Goal: Navigation & Orientation: Find specific page/section

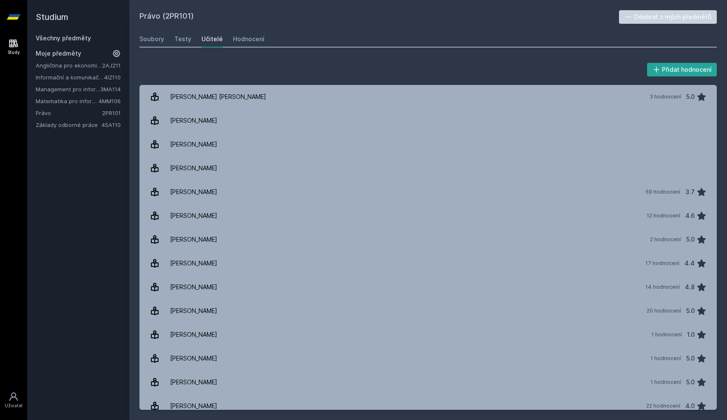
click at [66, 127] on link "Základy odborné práce" at bounding box center [69, 125] width 66 height 9
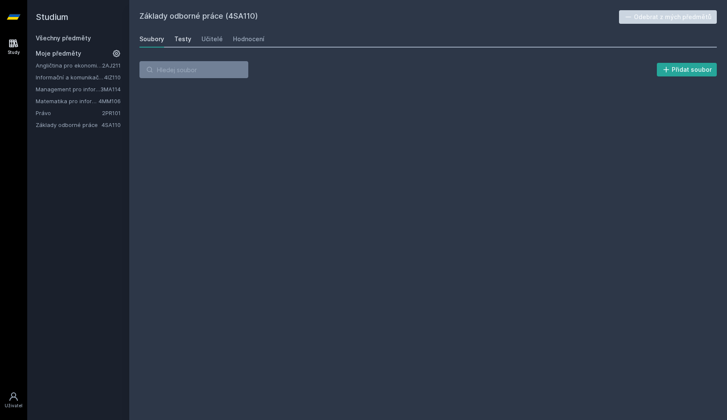
click at [178, 37] on div "Testy" at bounding box center [182, 39] width 17 height 9
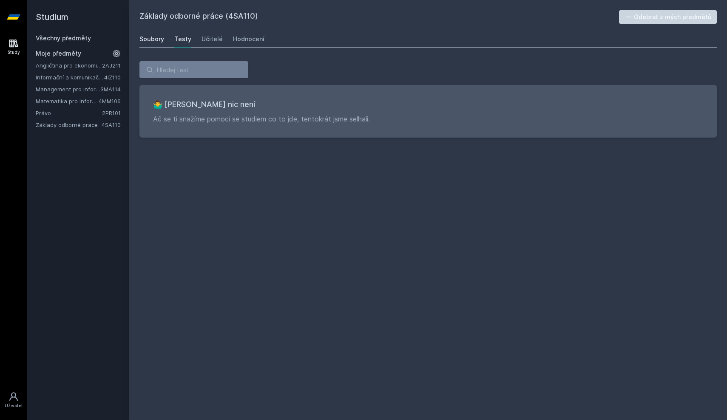
click at [162, 37] on div "Soubory" at bounding box center [151, 39] width 25 height 9
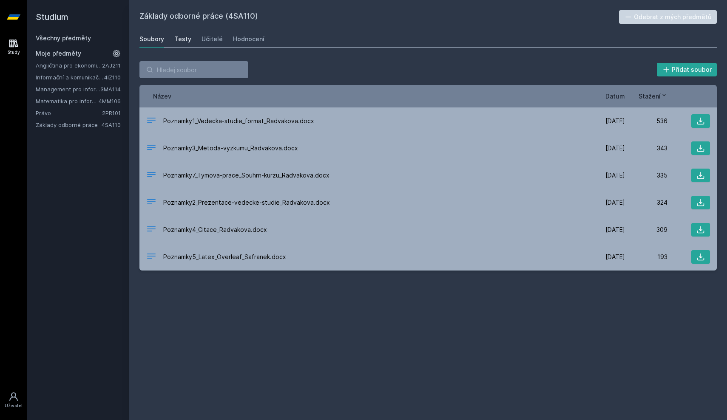
click at [180, 46] on link "Testy" at bounding box center [182, 39] width 17 height 17
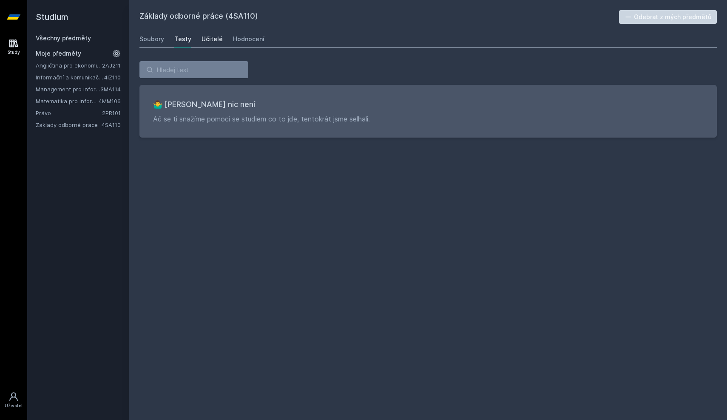
click at [203, 38] on div "Učitelé" at bounding box center [211, 39] width 21 height 9
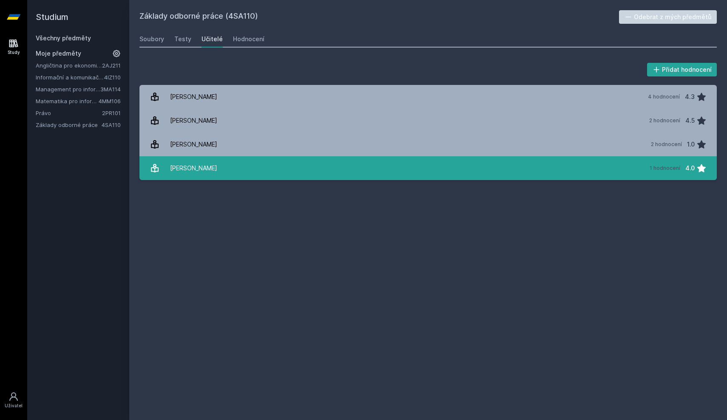
click at [252, 173] on link "[PERSON_NAME] 1 hodnocení 4.0" at bounding box center [427, 168] width 577 height 24
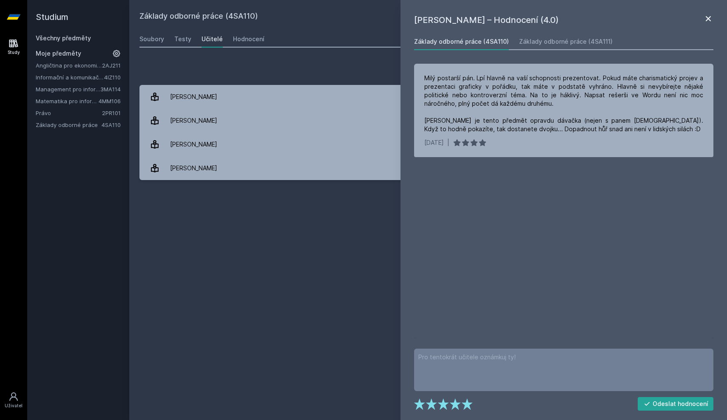
click at [706, 18] on icon at bounding box center [708, 19] width 10 height 10
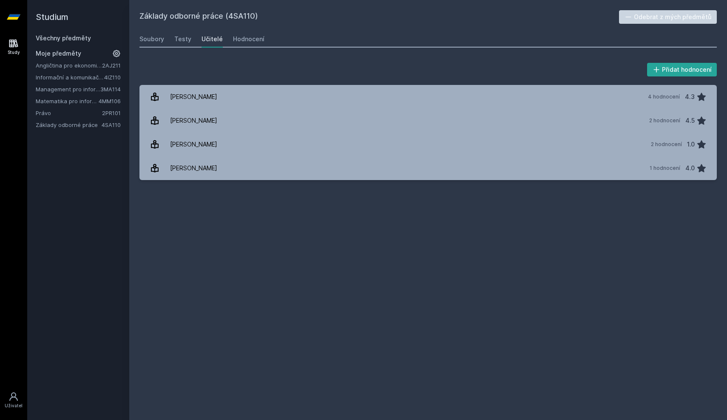
click at [650, 1] on div "Základy odborné práce (4SA110) Odebrat z mých předmětů [GEOGRAPHIC_DATA] Testy …" at bounding box center [428, 210] width 598 height 420
